Goal: Information Seeking & Learning: Learn about a topic

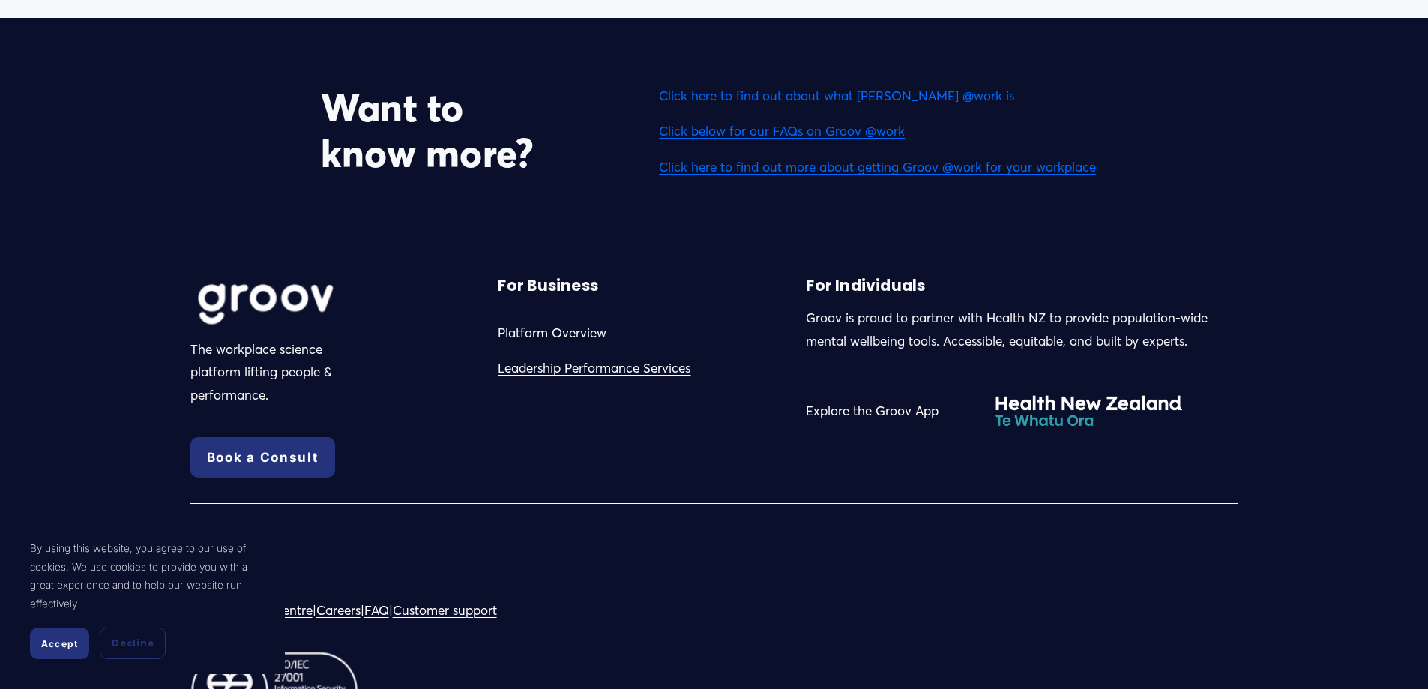
scroll to position [4789, 0]
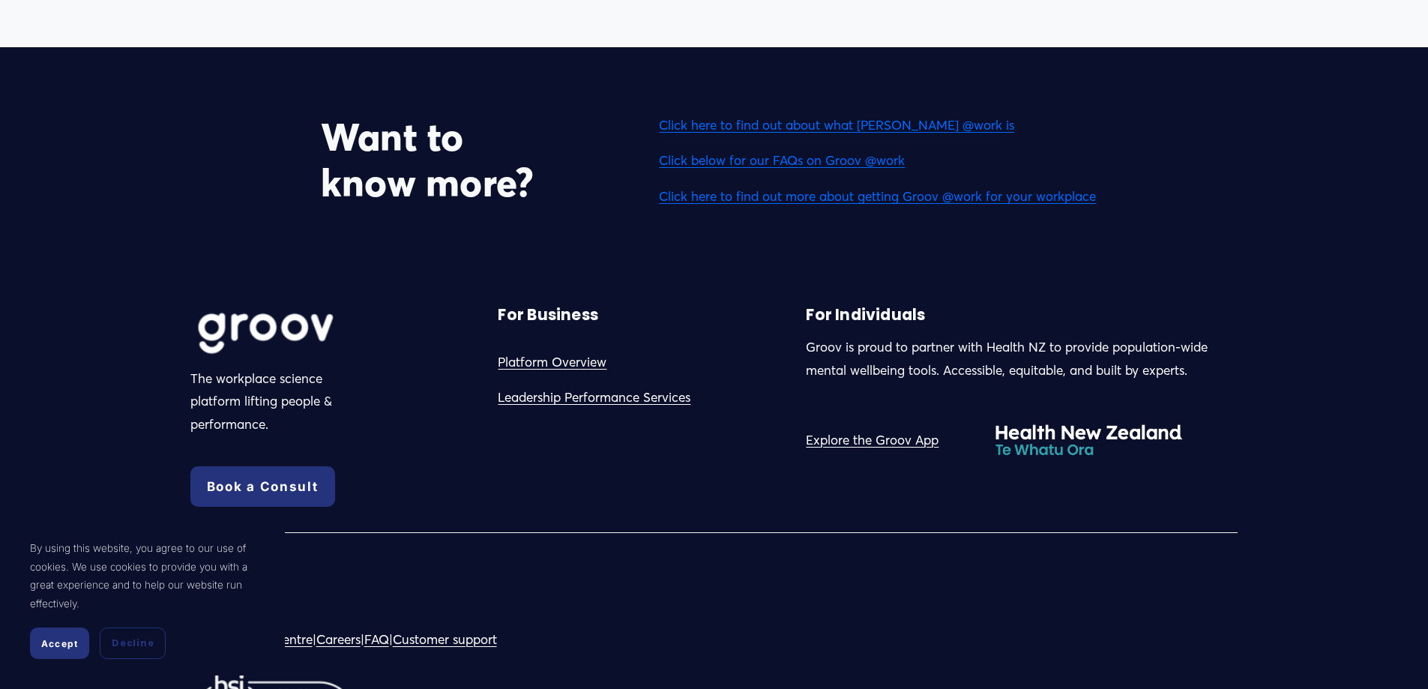
click at [735, 132] on link "Click here to find out about what [PERSON_NAME] @work is" at bounding box center [836, 125] width 355 height 16
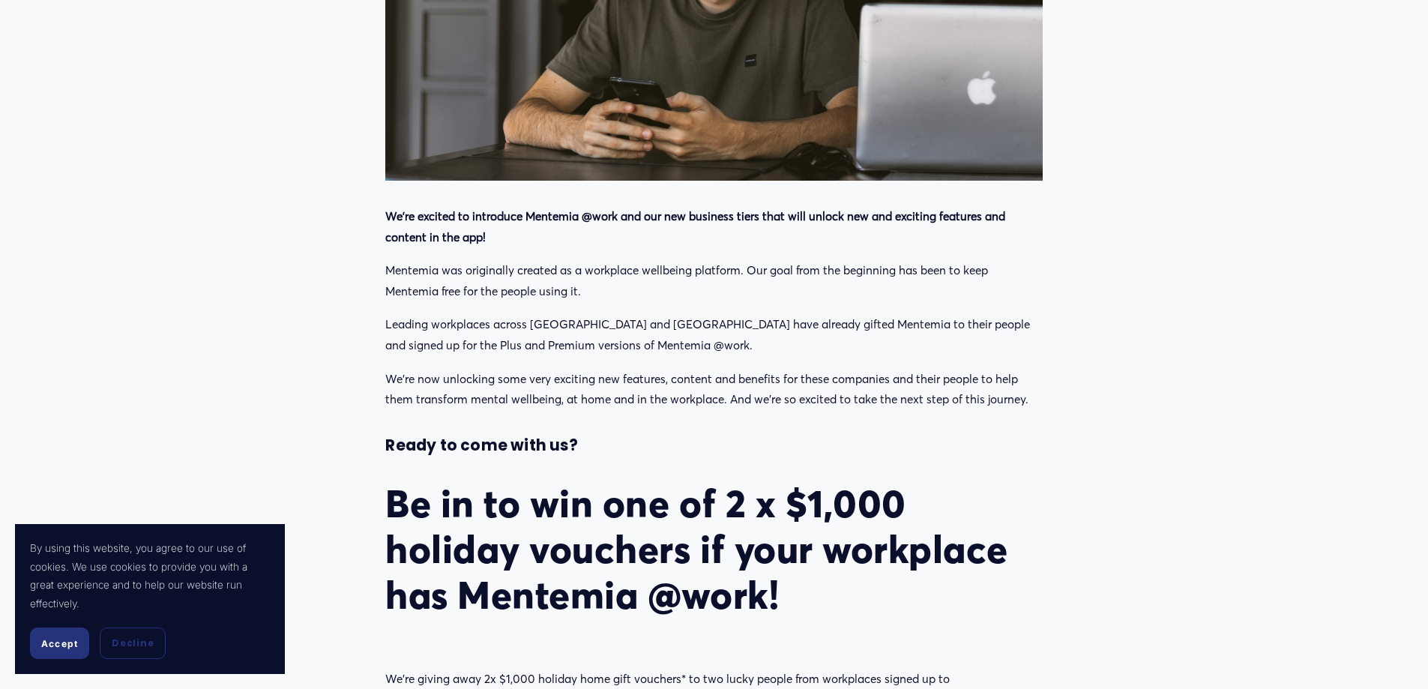
scroll to position [750, 0]
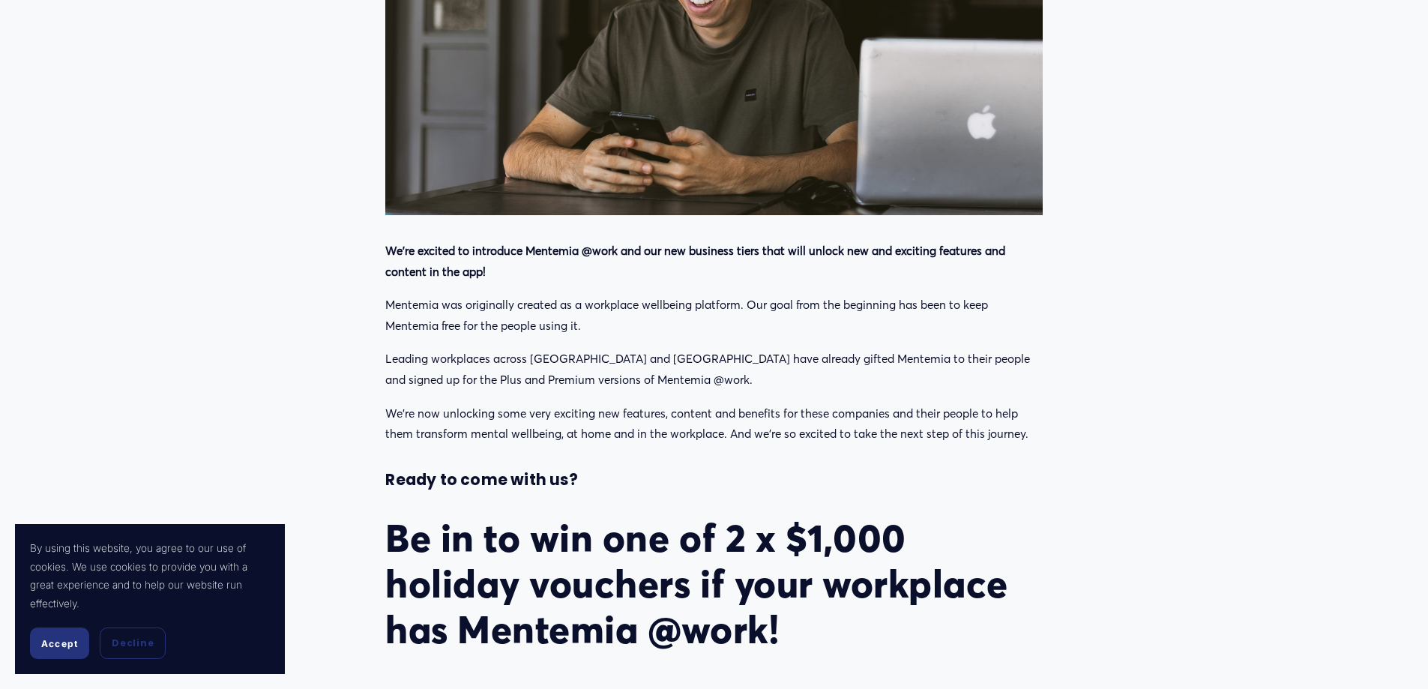
drag, startPoint x: 1004, startPoint y: 234, endPoint x: 797, endPoint y: 267, distance: 210.2
drag, startPoint x: 797, startPoint y: 267, endPoint x: 784, endPoint y: 270, distance: 13.1
click at [784, 270] on p "We’re excited to introduce Mentemia @work and our new business tiers that will …" at bounding box center [713, 261] width 657 height 41
drag, startPoint x: 1019, startPoint y: 299, endPoint x: 873, endPoint y: 336, distance: 150.7
drag, startPoint x: 873, startPoint y: 336, endPoint x: 846, endPoint y: 325, distance: 28.5
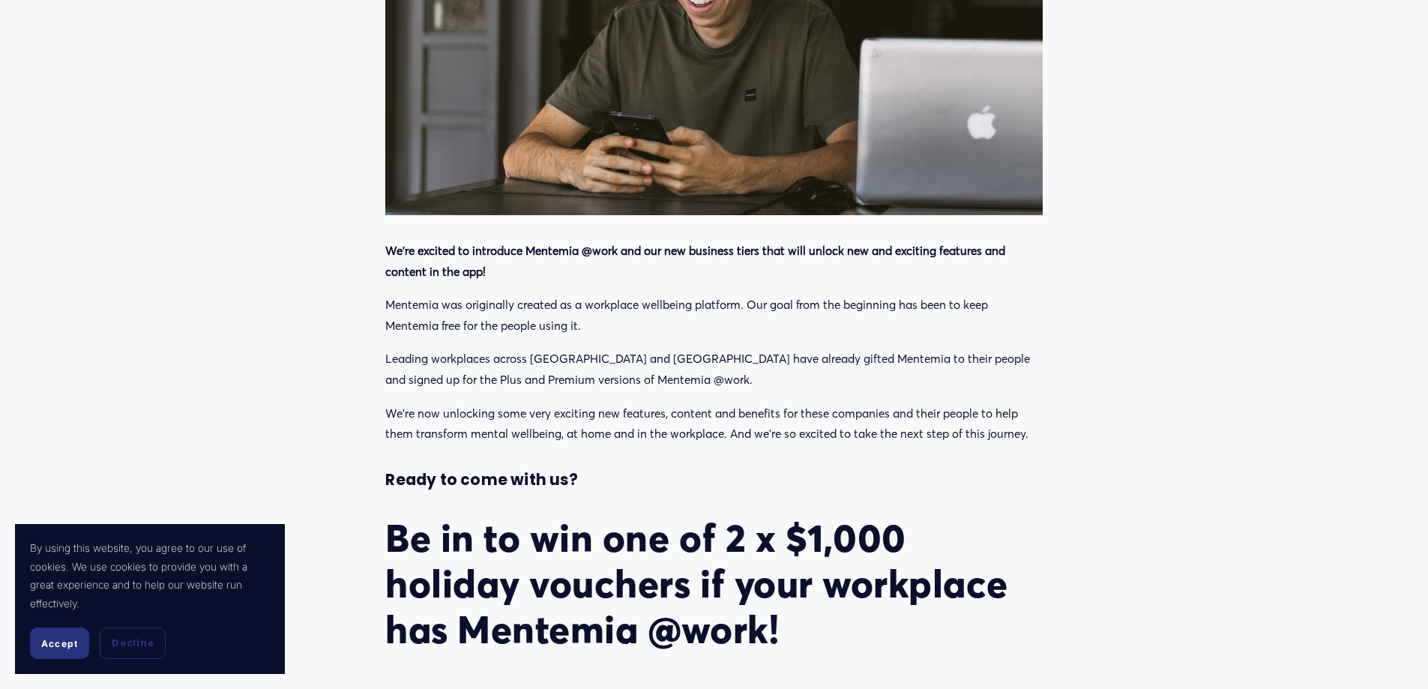
click at [846, 325] on p "Mentemia was originally created as a workplace wellbeing platform. Our goal fro…" at bounding box center [713, 315] width 657 height 41
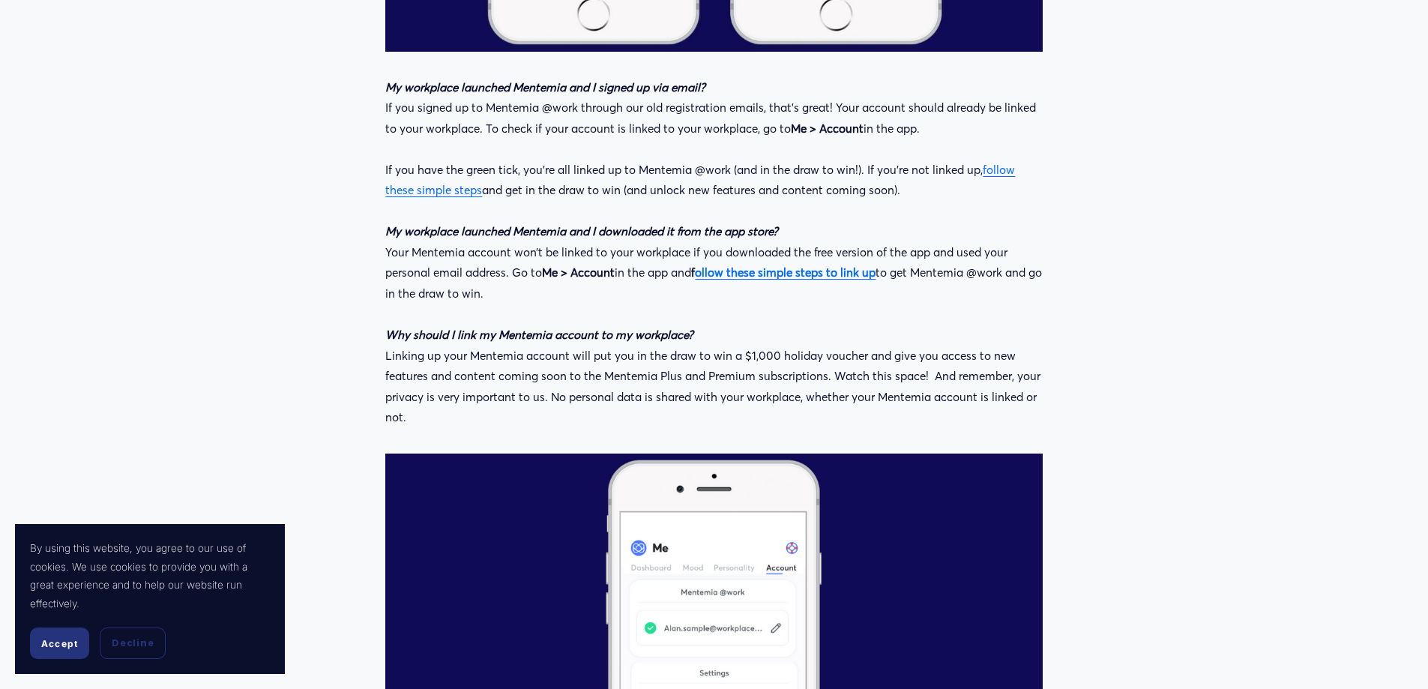
scroll to position [2324, 0]
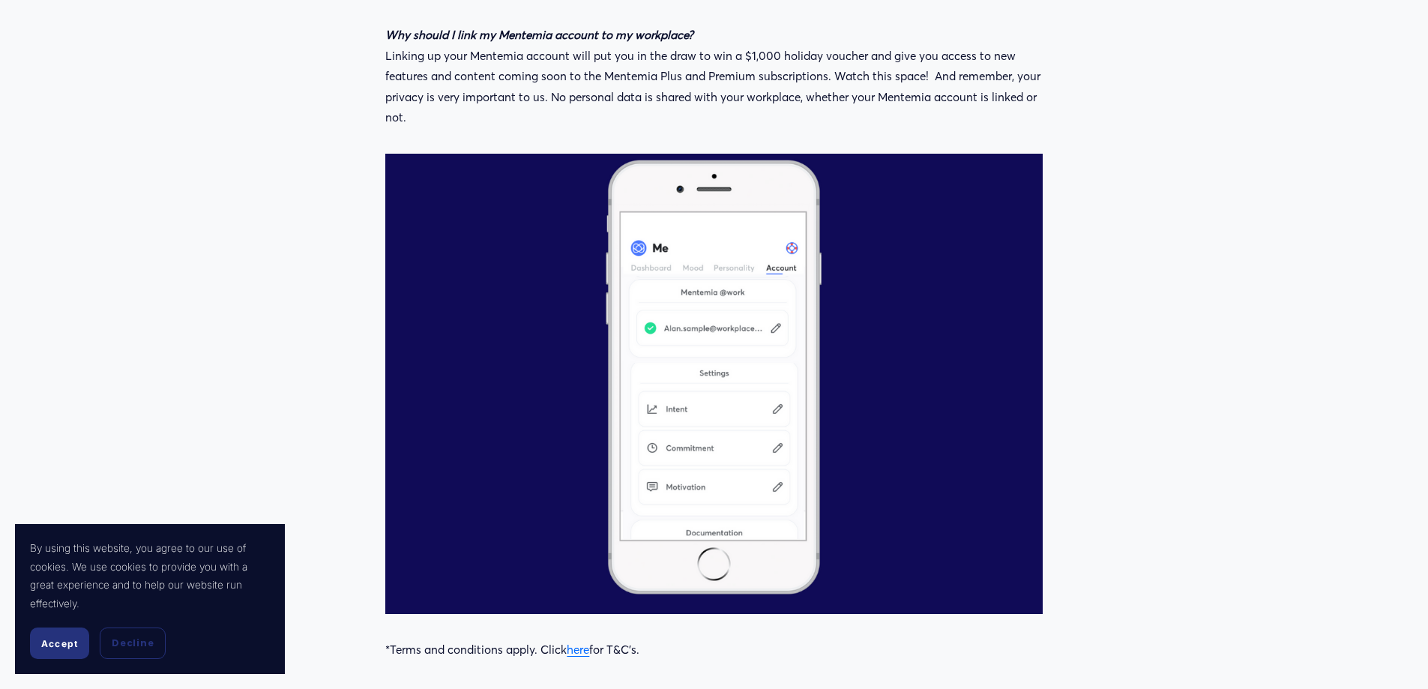
drag, startPoint x: 906, startPoint y: 336, endPoint x: 891, endPoint y: 340, distance: 16.4
drag, startPoint x: 891, startPoint y: 340, endPoint x: 406, endPoint y: 348, distance: 484.3
click at [406, 348] on div at bounding box center [713, 384] width 657 height 460
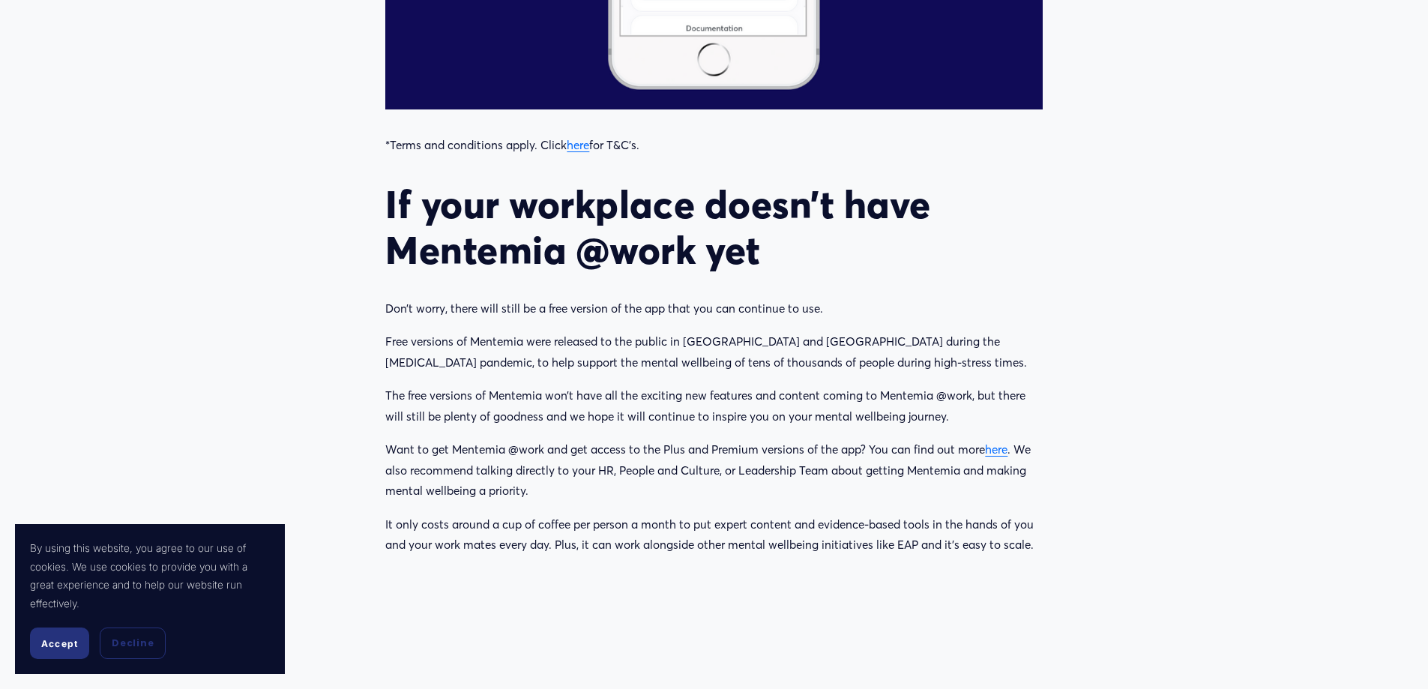
scroll to position [2774, 0]
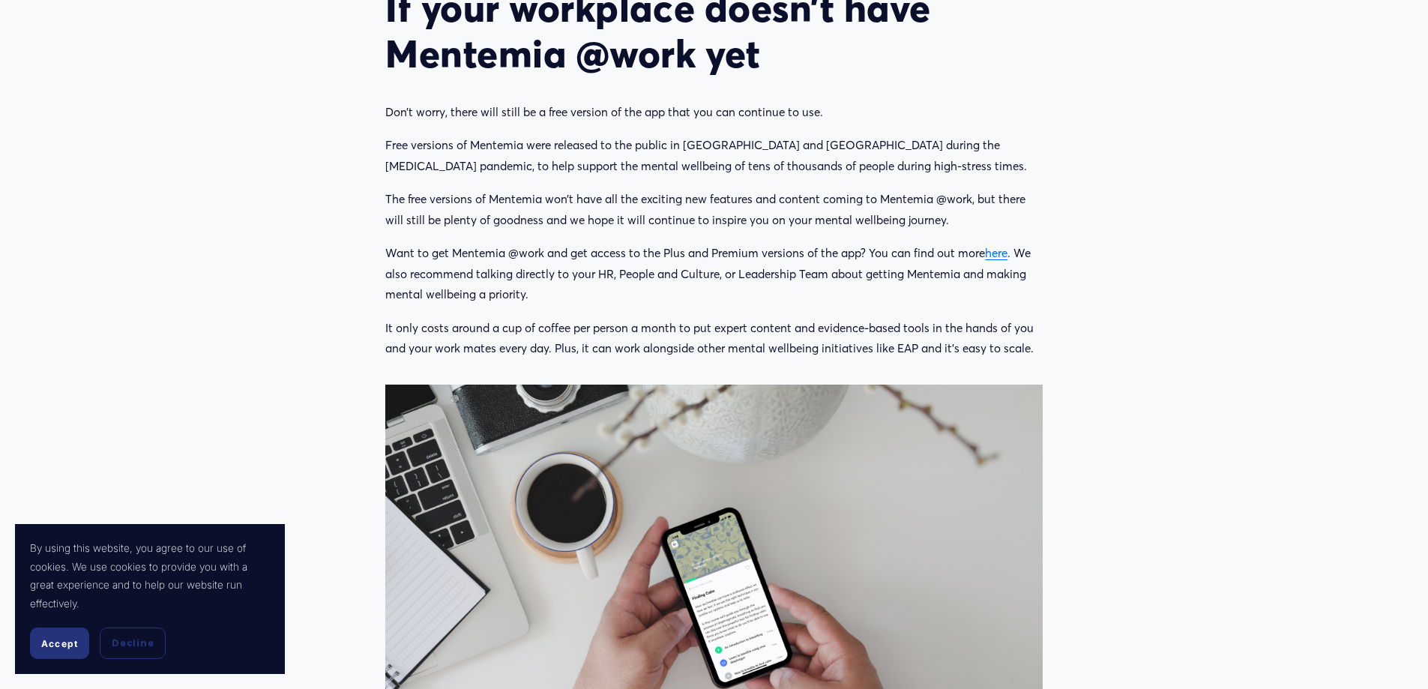
scroll to position [2998, 0]
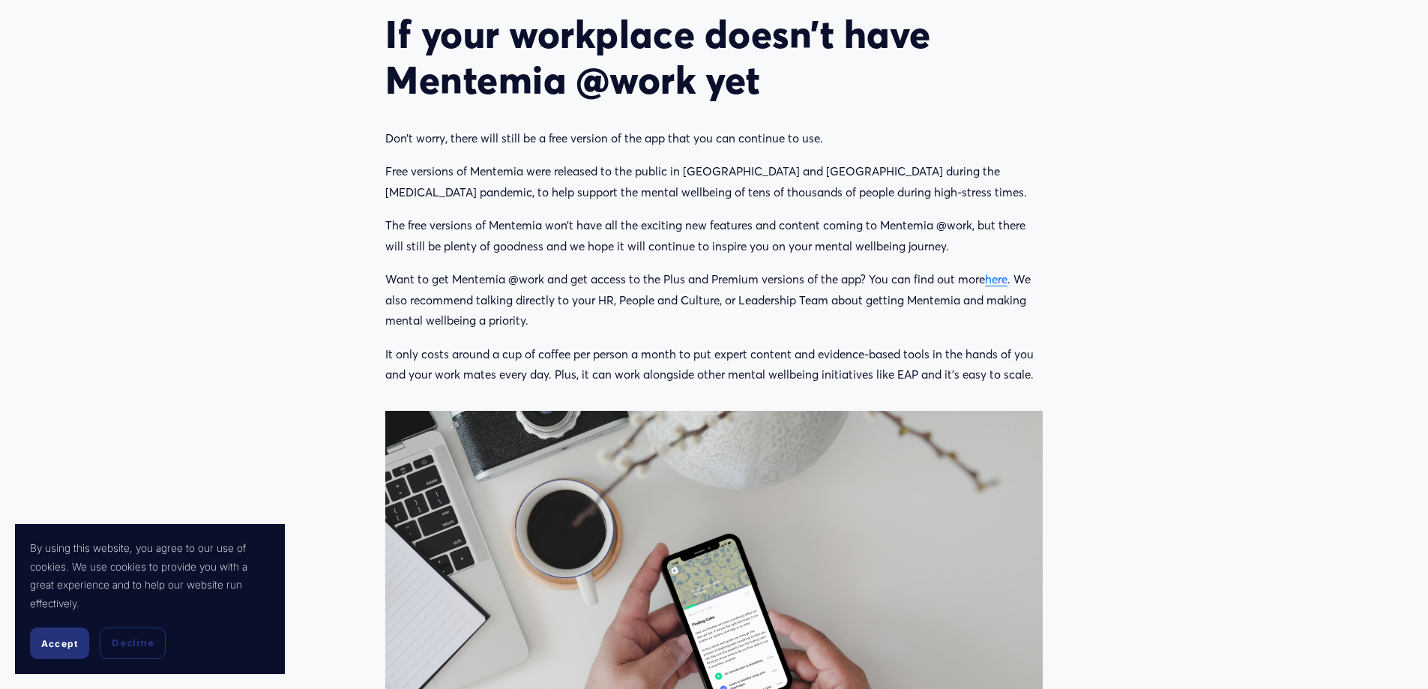
drag, startPoint x: 178, startPoint y: 397, endPoint x: 6, endPoint y: 457, distance: 182.3
drag, startPoint x: 6, startPoint y: 457, endPoint x: 352, endPoint y: 358, distance: 360.0
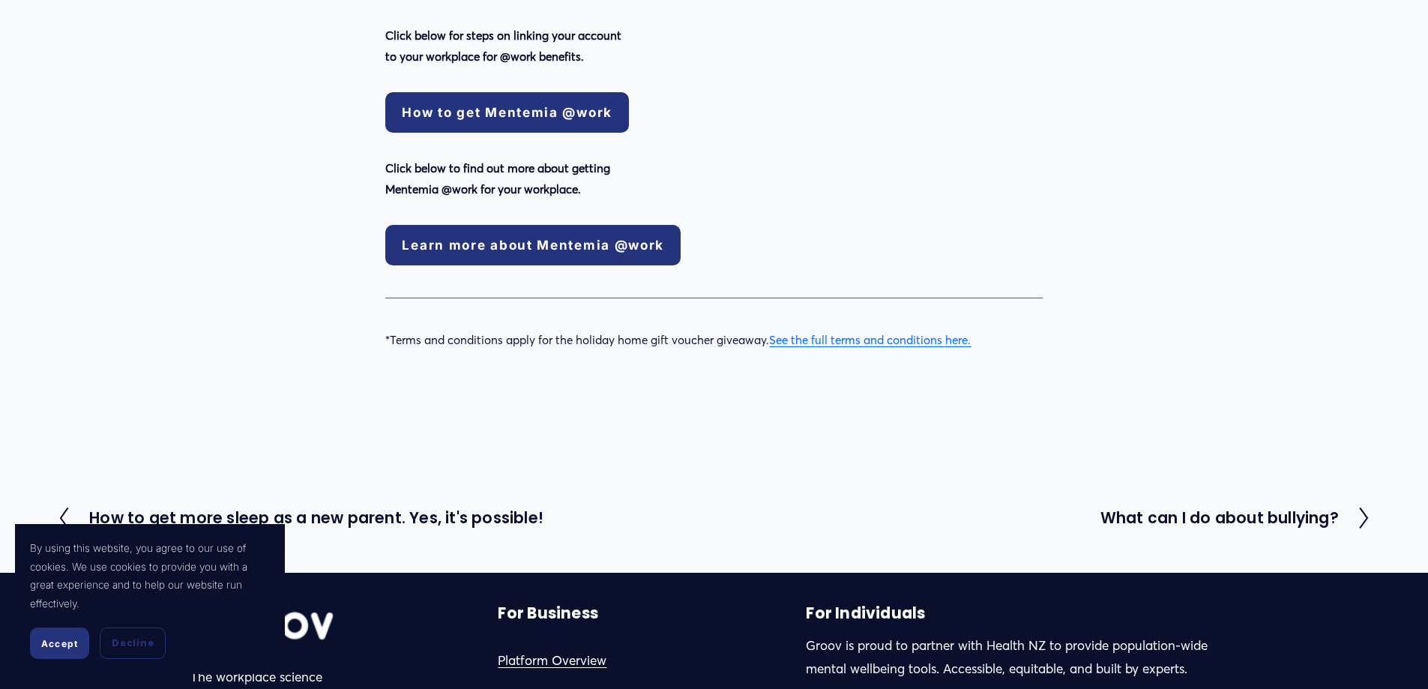
scroll to position [4048, 0]
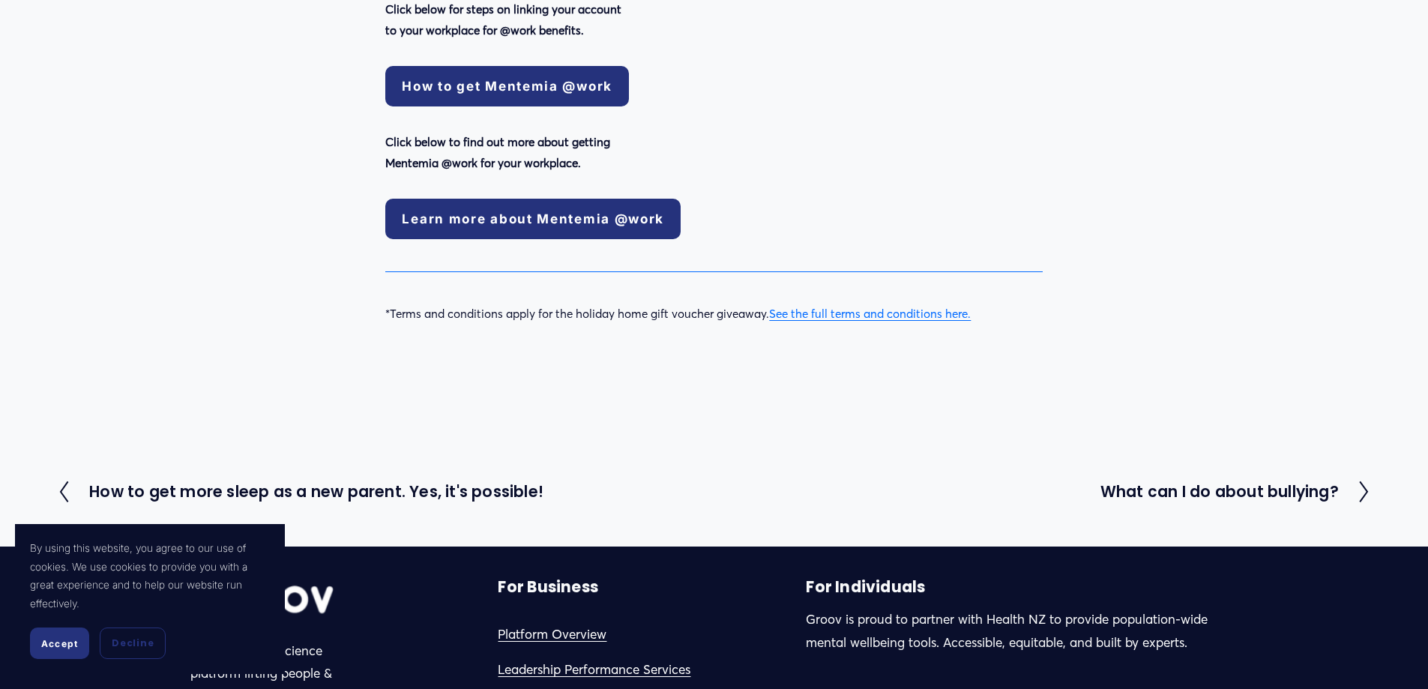
drag, startPoint x: 421, startPoint y: 15, endPoint x: 253, endPoint y: 31, distance: 168.0
drag, startPoint x: 253, startPoint y: 31, endPoint x: 829, endPoint y: 121, distance: 582.7
click at [829, 121] on div "Click below to find out more about getting Mentemia @work for your workplace." at bounding box center [714, 152] width 682 height 67
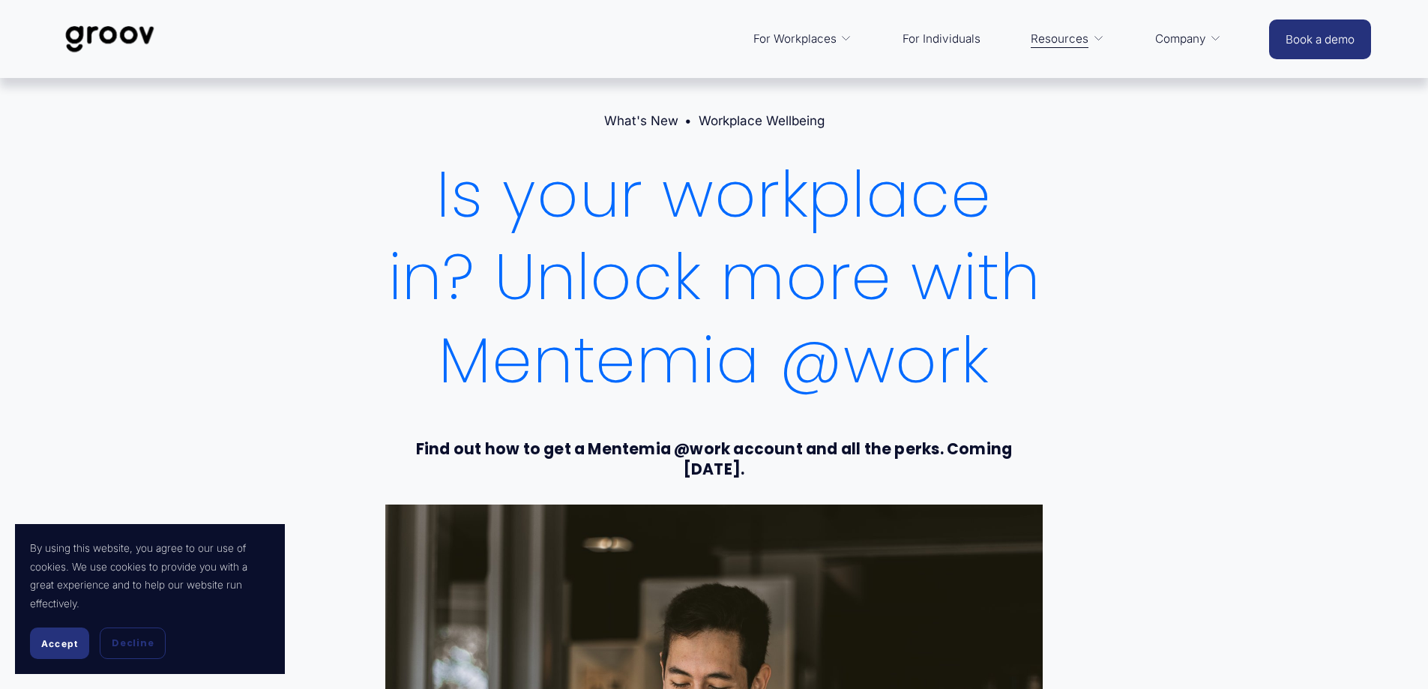
scroll to position [0, 0]
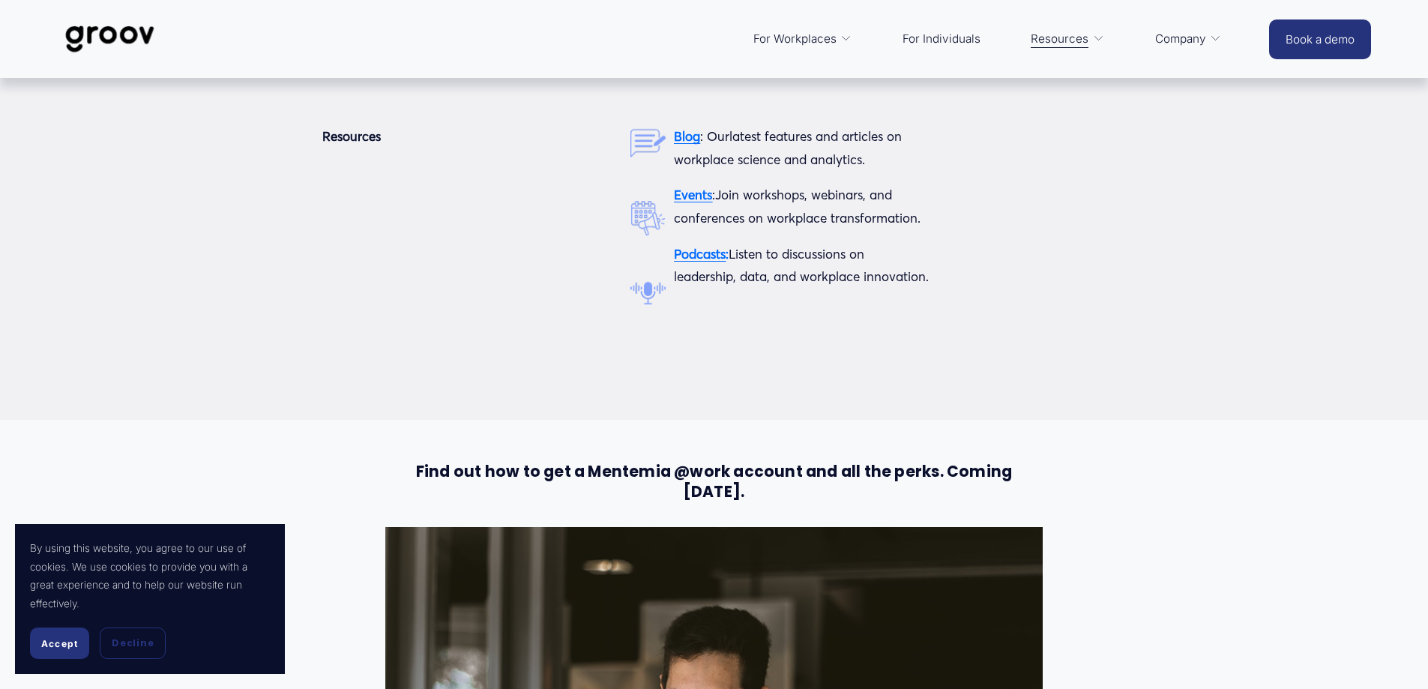
drag, startPoint x: 1001, startPoint y: 30, endPoint x: 985, endPoint y: 30, distance: 15.7
click at [995, 30] on nav "For Workplaces Platform Overview Services Customer Stories For Individuals Reso…" at bounding box center [987, 39] width 483 height 36
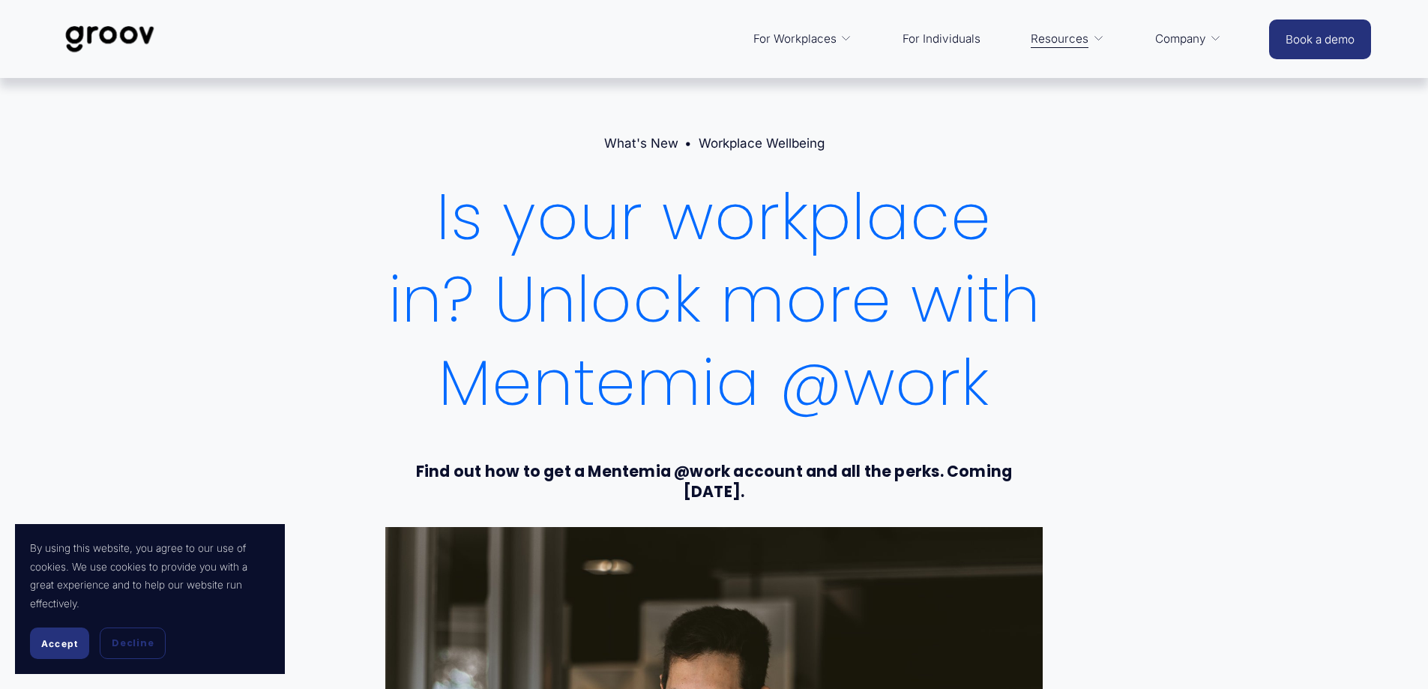
click at [954, 32] on link "For Individuals" at bounding box center [941, 39] width 93 height 36
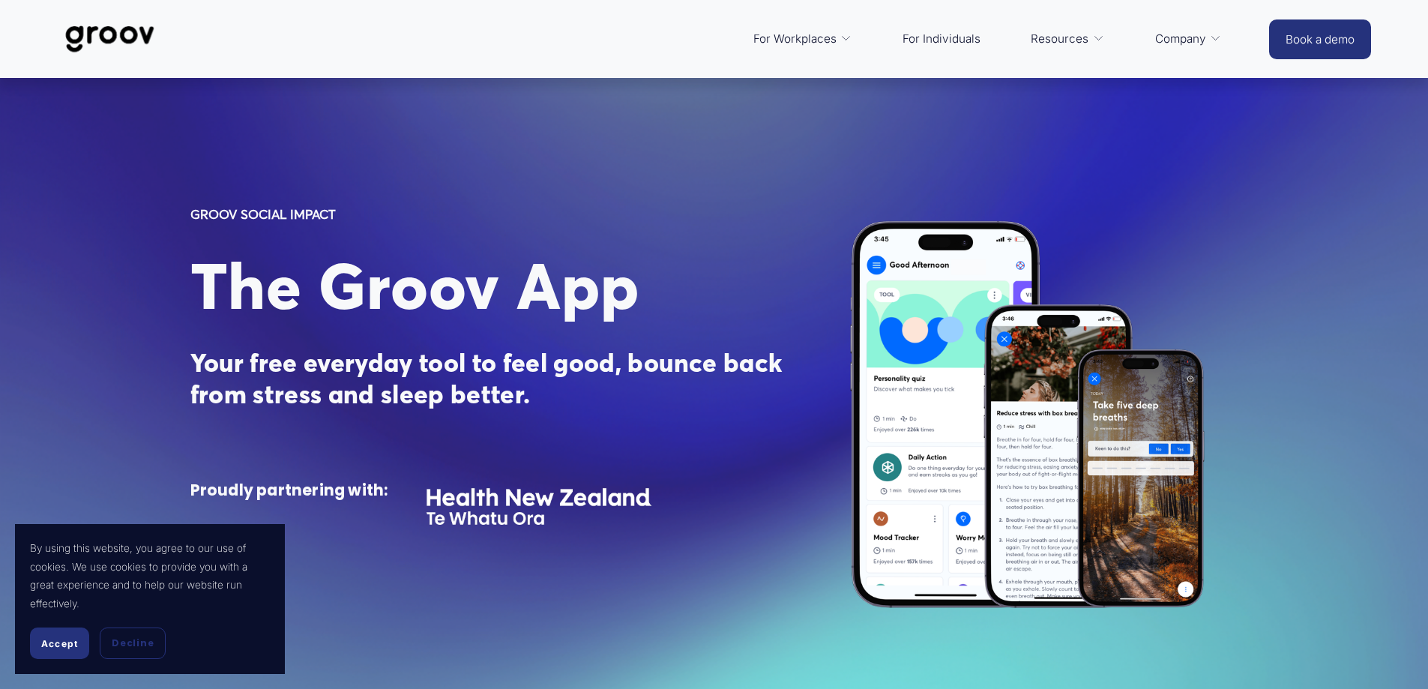
click at [732, 179] on div "GROOV SOCIAL IMPACT The Groov App Your free everyday tool to feel good, bounce …" at bounding box center [714, 414] width 1428 height 484
click at [732, 159] on div "GROOV SOCIAL IMPACT The Groov App Your free everyday tool to feel good, bounce …" at bounding box center [714, 414] width 1428 height 672
drag, startPoint x: 729, startPoint y: 160, endPoint x: 721, endPoint y: 179, distance: 20.2
click at [721, 179] on div "GROOV SOCIAL IMPACT The Groov App Your free everyday tool to feel good, bounce …" at bounding box center [714, 414] width 1428 height 484
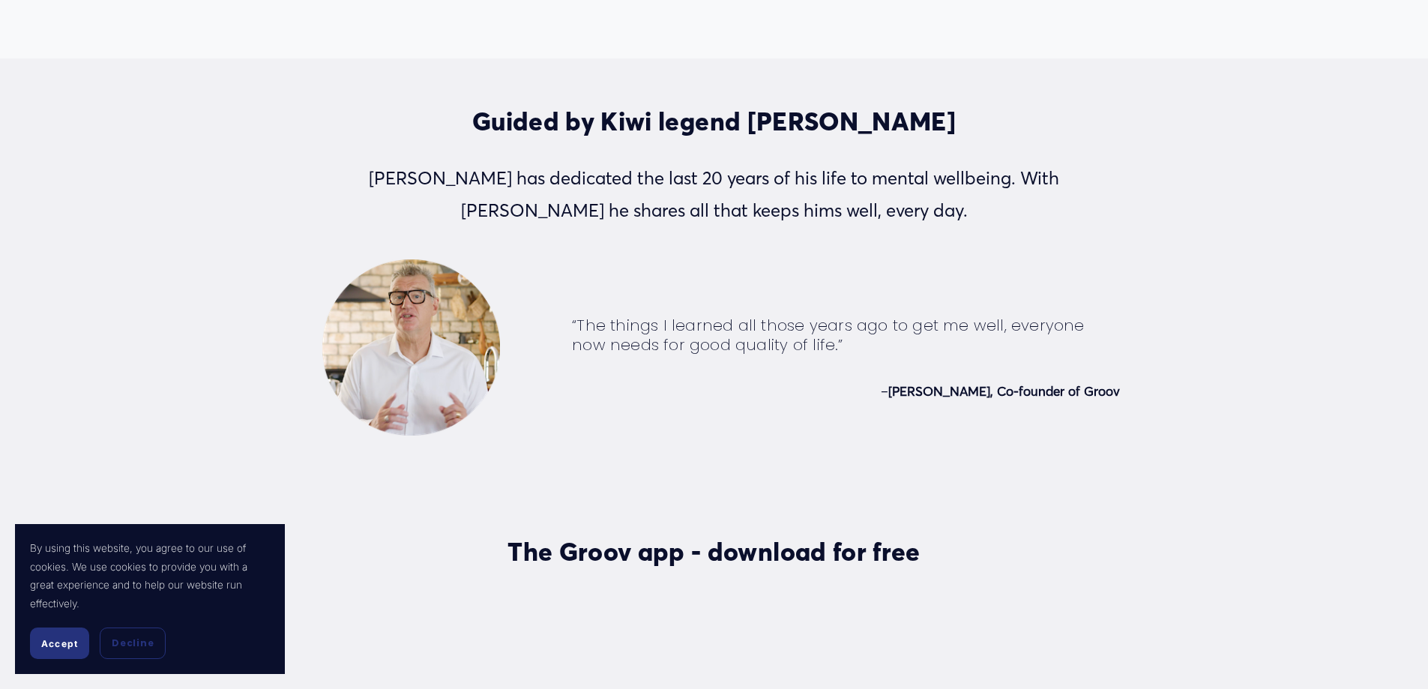
scroll to position [3748, 0]
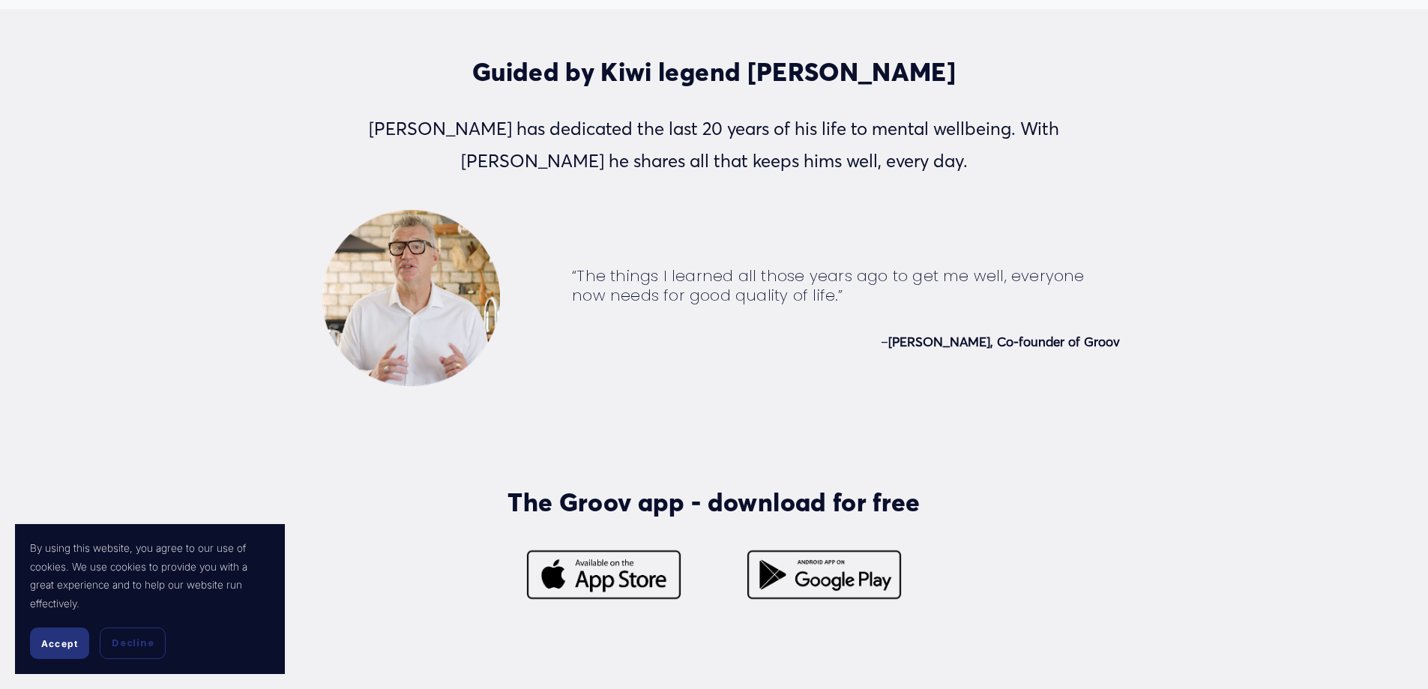
drag, startPoint x: 700, startPoint y: 215, endPoint x: 674, endPoint y: 216, distance: 26.2
drag, startPoint x: 674, startPoint y: 216, endPoint x: 596, endPoint y: 240, distance: 81.6
click at [596, 241] on div "Guided by Kiwi legend Sir John Kirwan JK has dedicated the last 20 years of his…" at bounding box center [714, 359] width 1428 height 607
drag, startPoint x: 609, startPoint y: 219, endPoint x: 601, endPoint y: 217, distance: 7.8
drag, startPoint x: 601, startPoint y: 217, endPoint x: 1045, endPoint y: 483, distance: 517.4
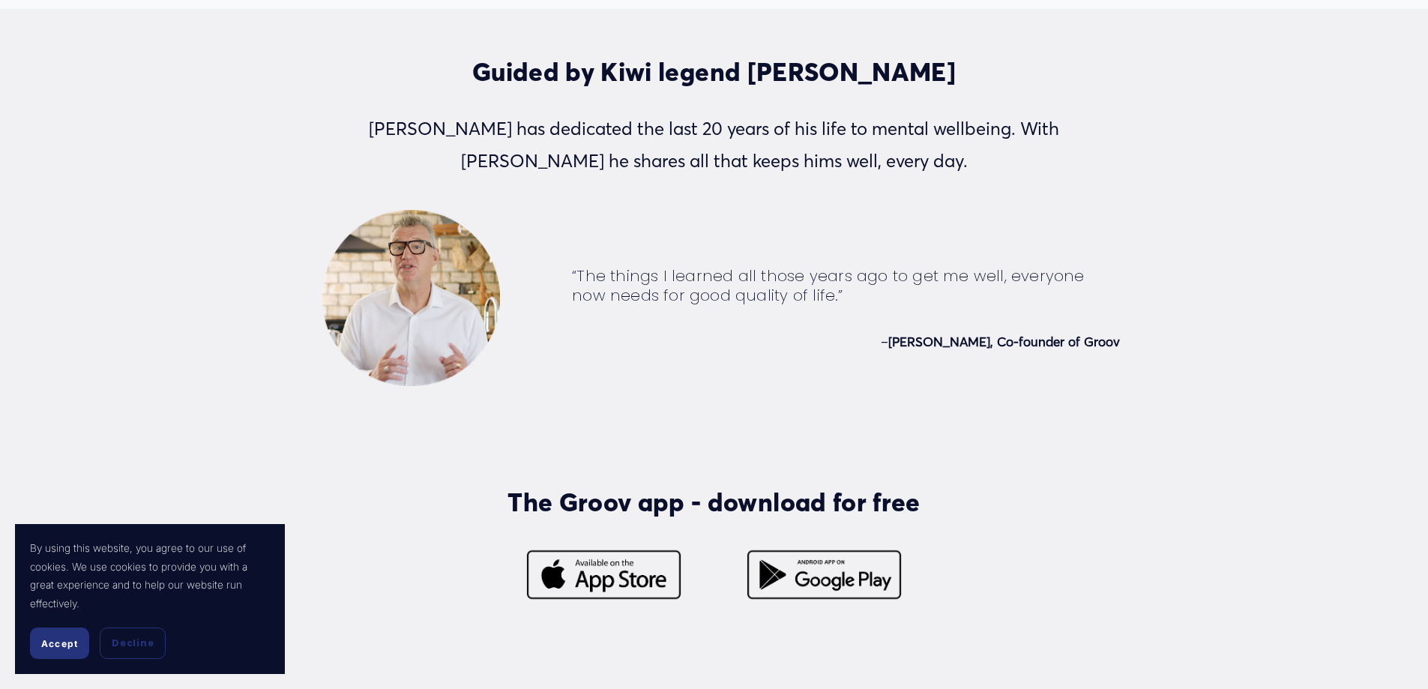
click at [1043, 487] on div "Guided by Kiwi legend Sir John Kirwan JK has dedicated the last 20 years of his…" at bounding box center [714, 359] width 1428 height 607
